Goal: Task Accomplishment & Management: Manage account settings

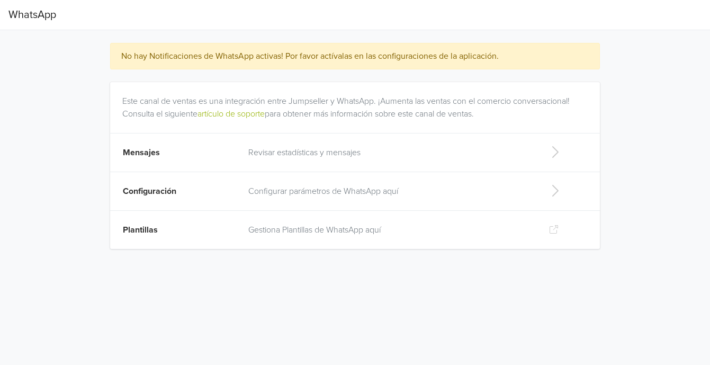
click at [553, 228] on icon at bounding box center [553, 229] width 11 height 8
click at [555, 150] on icon at bounding box center [554, 151] width 21 height 17
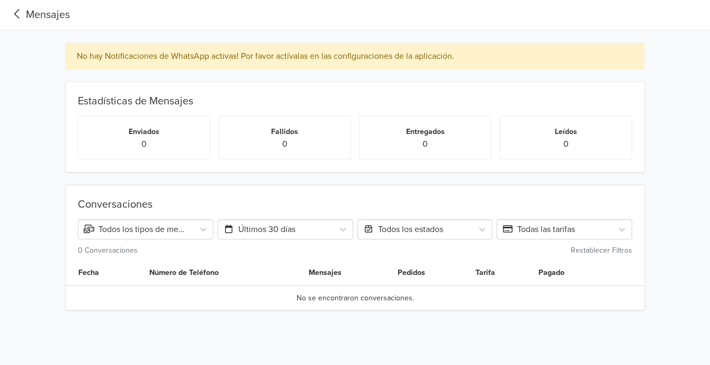
click at [16, 17] on icon at bounding box center [16, 14] width 17 height 14
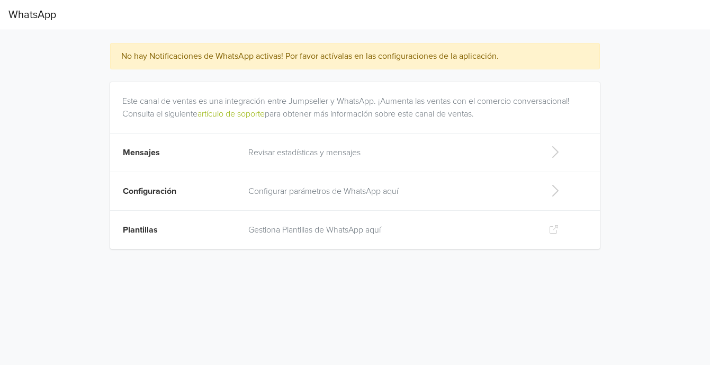
click at [288, 186] on p "Configurar parámetros de WhatsApp aquí" at bounding box center [389, 191] width 283 height 13
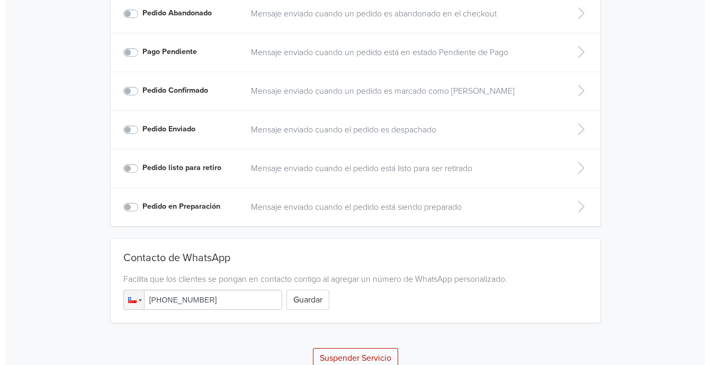
scroll to position [279, 0]
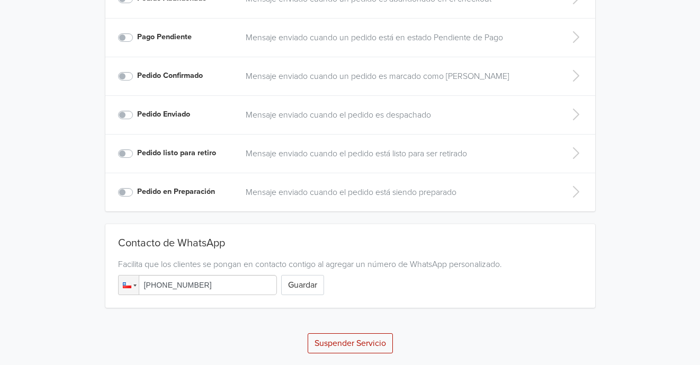
click at [365, 343] on button "Suspender Servicio" at bounding box center [349, 343] width 85 height 20
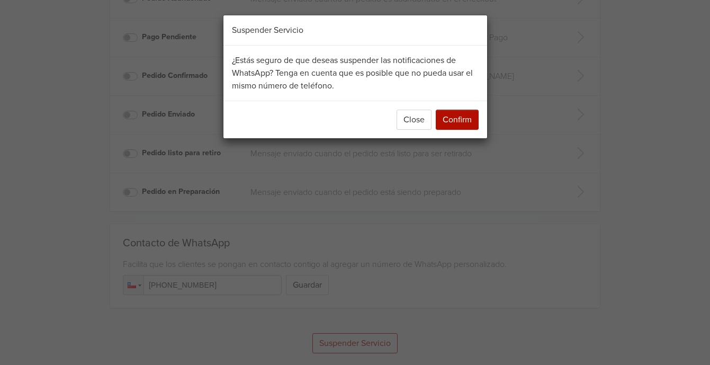
click at [455, 121] on button "Confirm" at bounding box center [457, 120] width 43 height 20
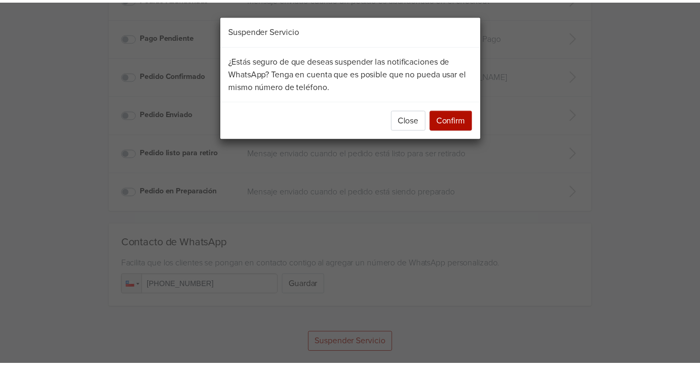
scroll to position [0, 0]
